Goal: Information Seeking & Learning: Learn about a topic

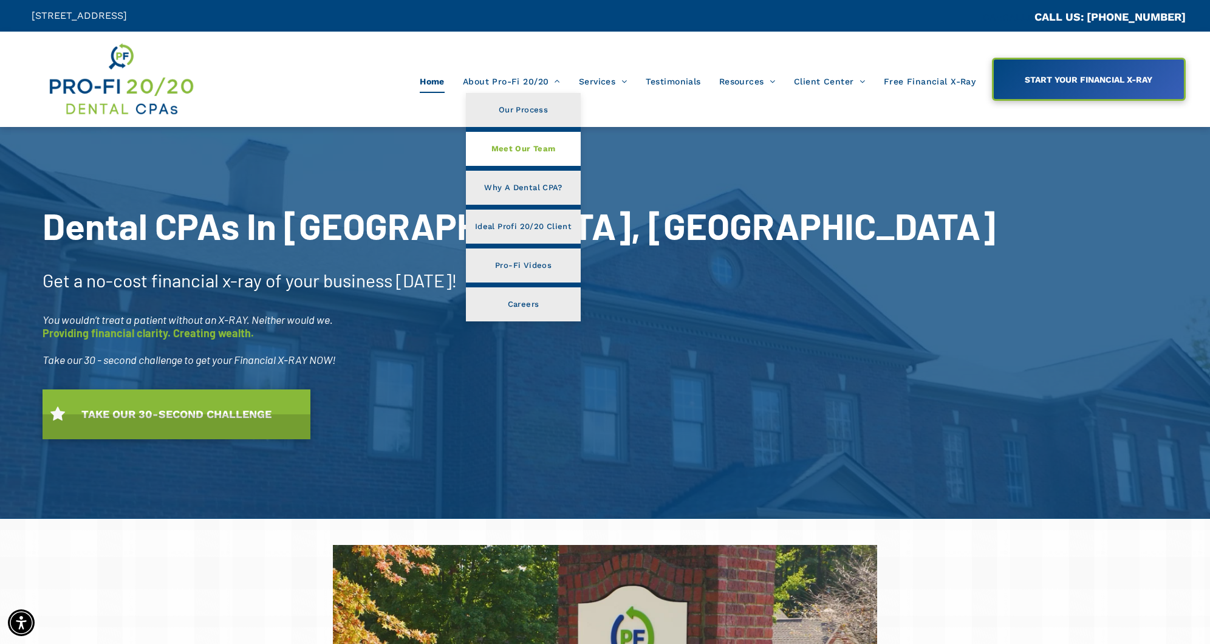
click at [563, 154] on link "Meet Our Team" at bounding box center [523, 149] width 115 height 34
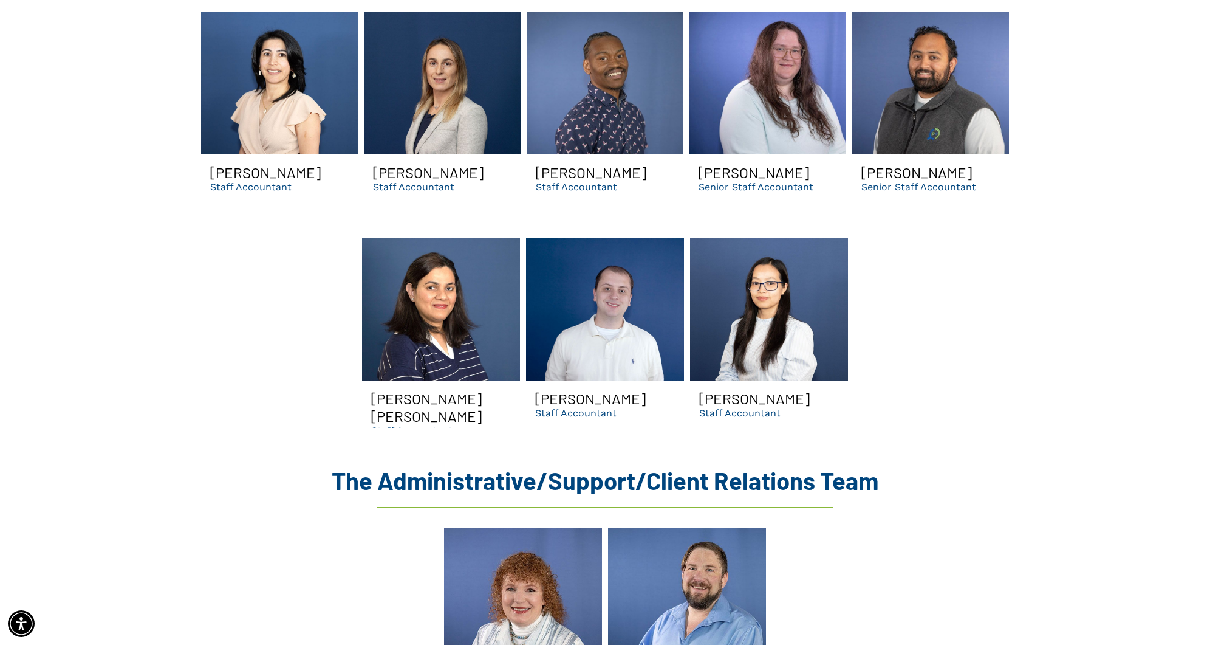
scroll to position [3526, 0]
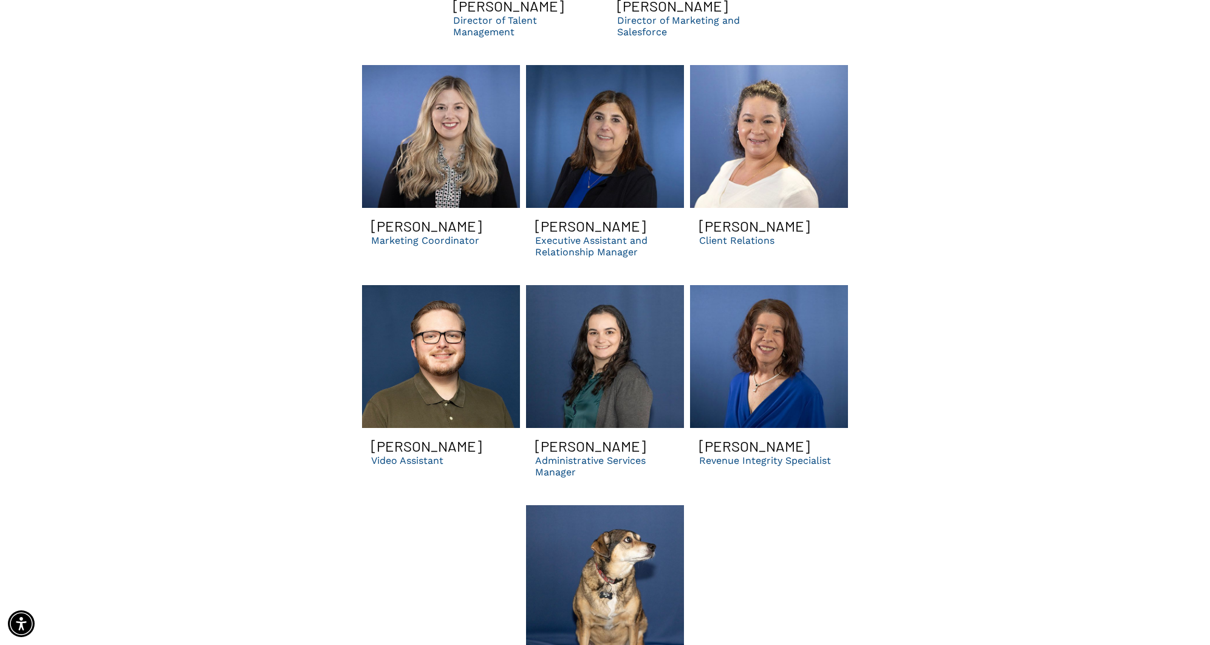
drag, startPoint x: 1074, startPoint y: 358, endPoint x: 1039, endPoint y: 363, distance: 34.4
click at [603, 258] on p "Executive Assistant and Relationship Manager" at bounding box center [605, 246] width 140 height 23
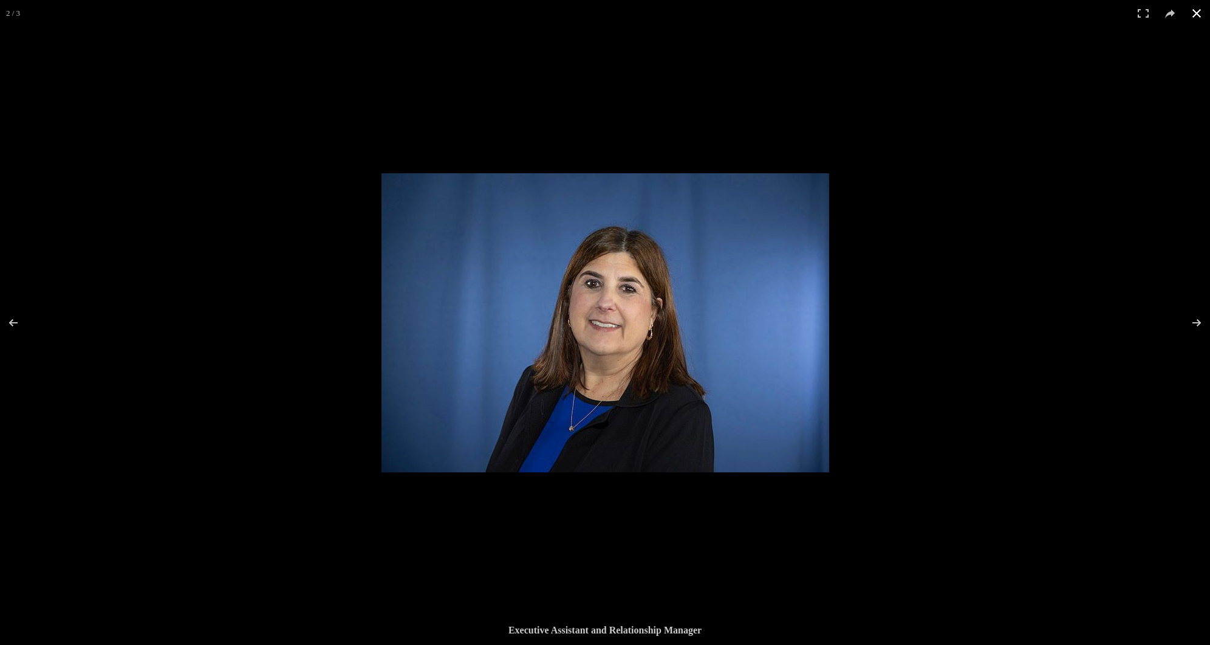
click at [1051, 336] on div at bounding box center [987, 495] width 1210 height 645
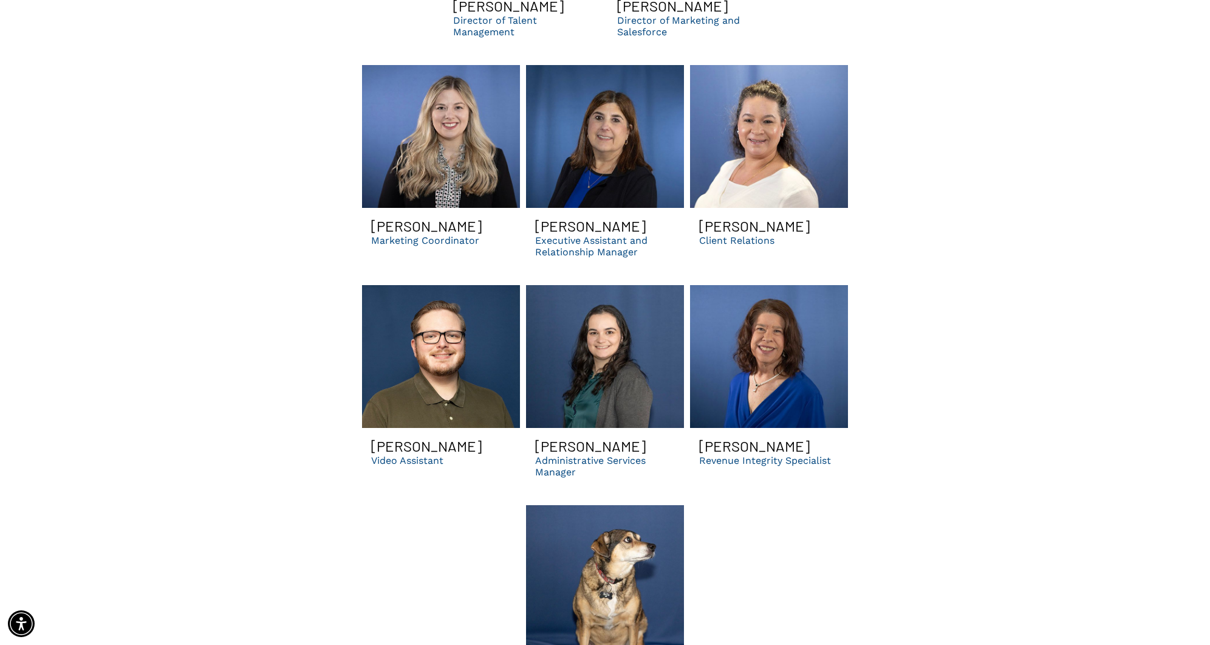
click at [588, 208] on link at bounding box center [605, 136] width 158 height 143
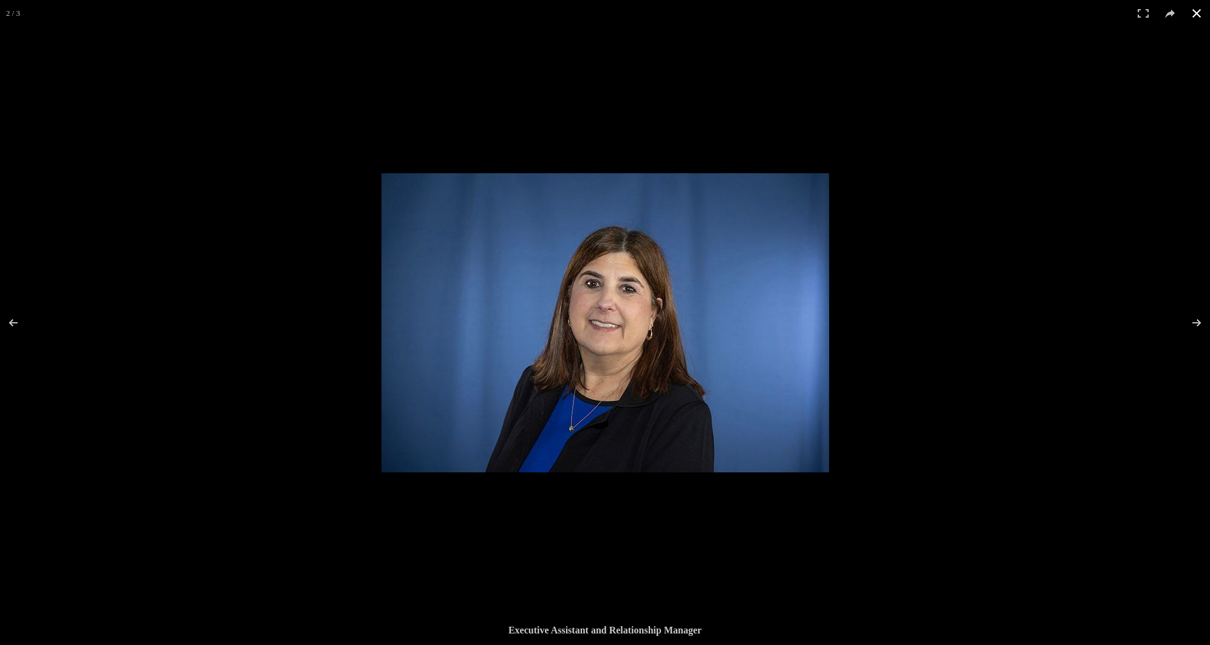
scroll to position [3524, 0]
click at [1197, 15] on button at bounding box center [1196, 13] width 27 height 27
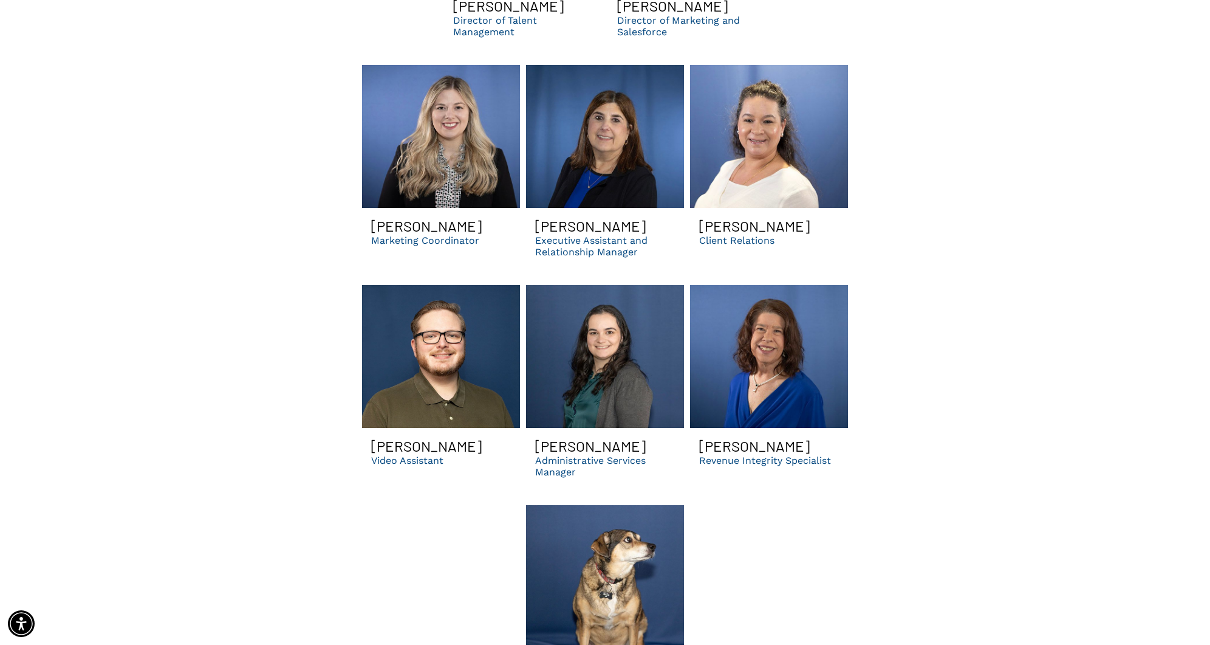
click at [586, 208] on link at bounding box center [605, 136] width 158 height 143
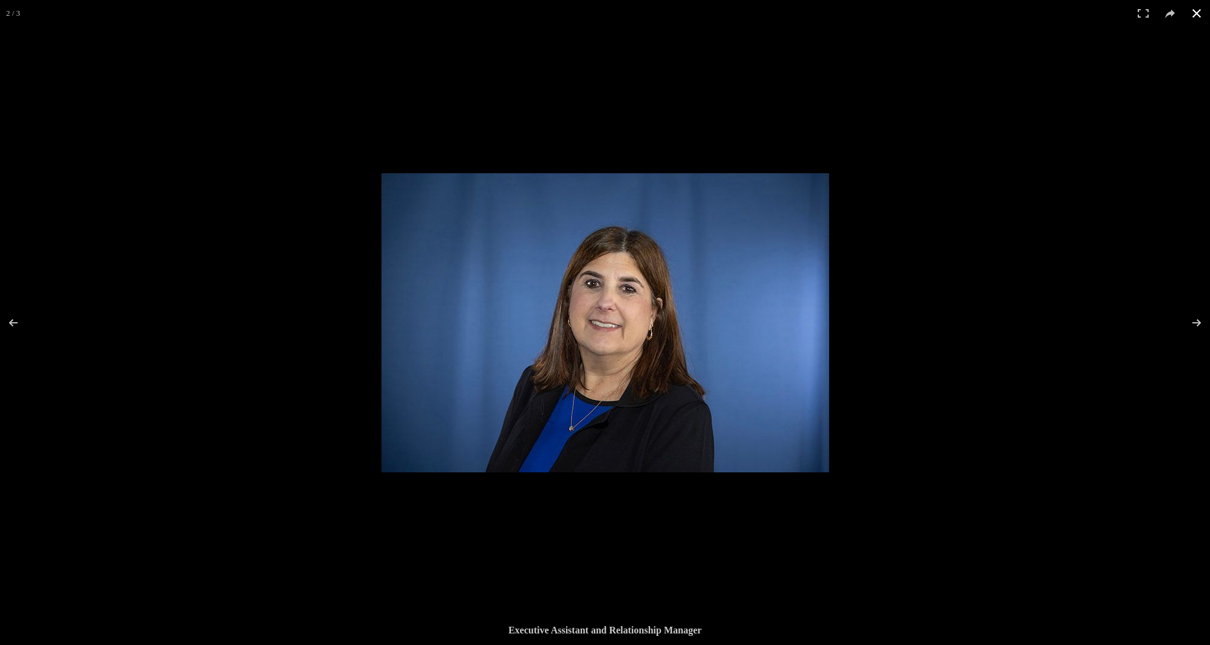
click at [970, 451] on div at bounding box center [987, 495] width 1210 height 645
